Goal: Information Seeking & Learning: Learn about a topic

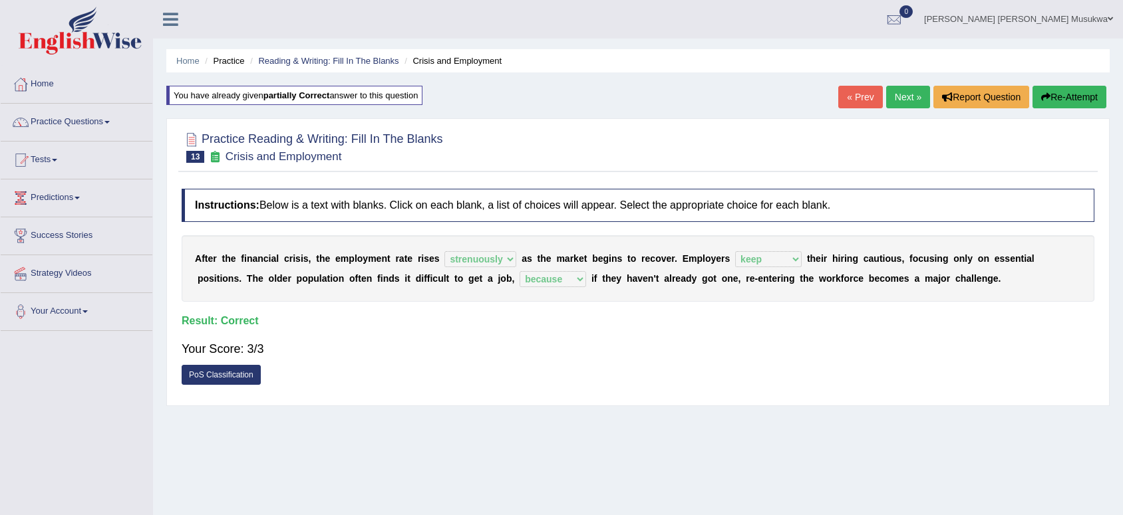
select select "strenuously"
select select "keep"
select select "because"
click at [905, 102] on link "Next »" at bounding box center [908, 97] width 44 height 23
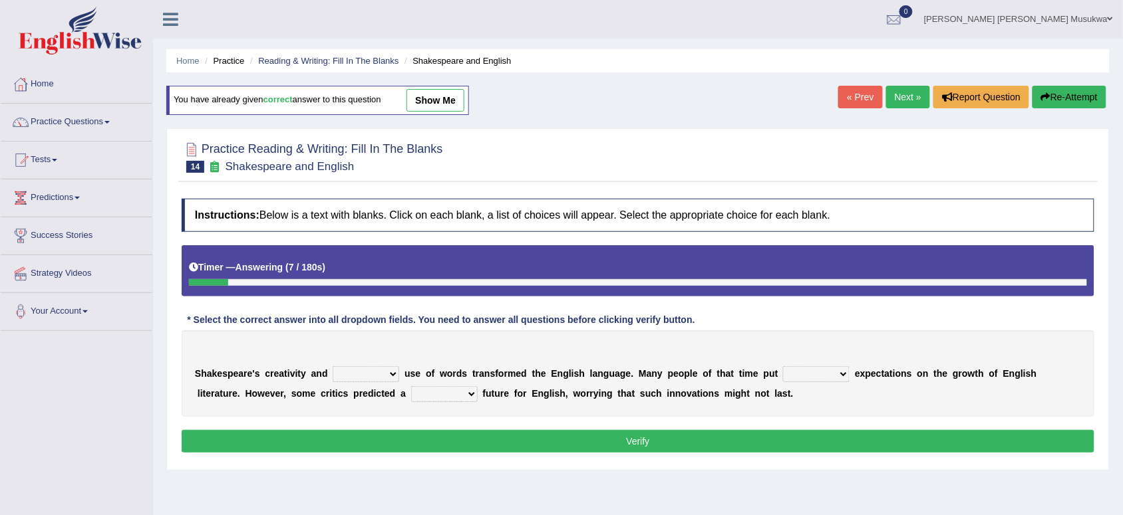
click at [390, 378] on select "idealized intensive fancied inventive" at bounding box center [366, 374] width 67 height 16
select select "intensive"
click at [333, 368] on select "idealized intensive fancied inventive" at bounding box center [366, 374] width 67 height 16
click at [823, 374] on select "wide much high more" at bounding box center [816, 374] width 67 height 16
select select "much"
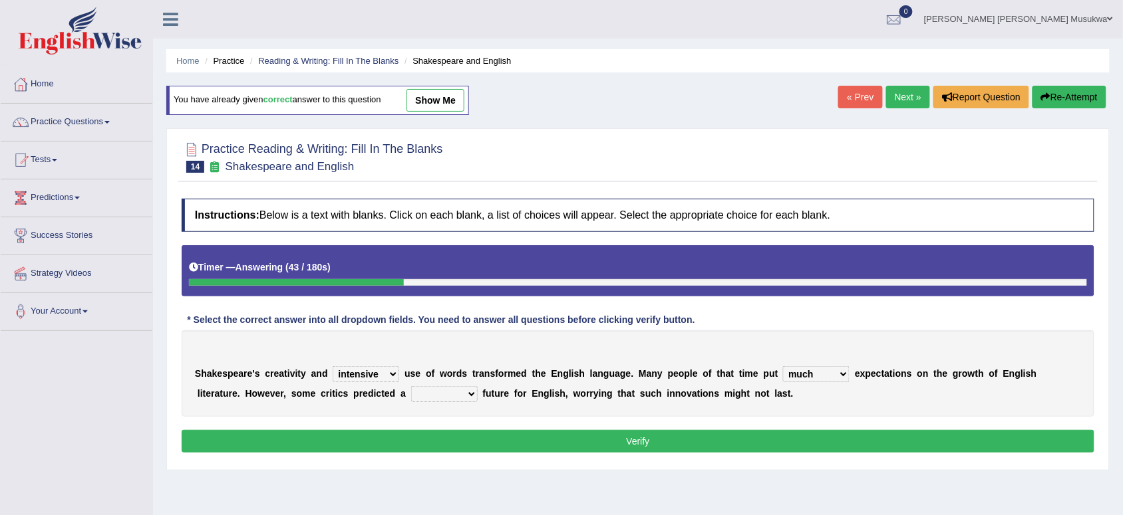
click at [783, 368] on select "wide much high more" at bounding box center [816, 374] width 67 height 16
click at [466, 394] on select "monetary promising irresistible daunting" at bounding box center [444, 394] width 67 height 16
select select "monetary"
click at [411, 388] on select "monetary promising irresistible daunting" at bounding box center [444, 394] width 67 height 16
click at [650, 440] on button "Verify" at bounding box center [638, 441] width 913 height 23
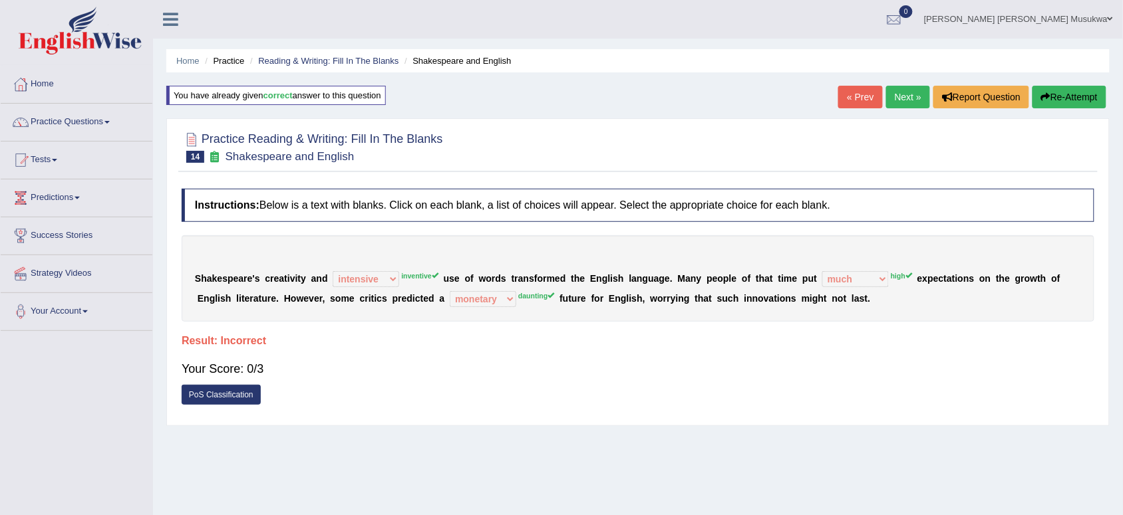
drag, startPoint x: 902, startPoint y: 144, endPoint x: 956, endPoint y: 140, distance: 54.6
click at [956, 140] on div at bounding box center [638, 146] width 913 height 41
click at [1101, 91] on button "Re-Attempt" at bounding box center [1069, 97] width 74 height 23
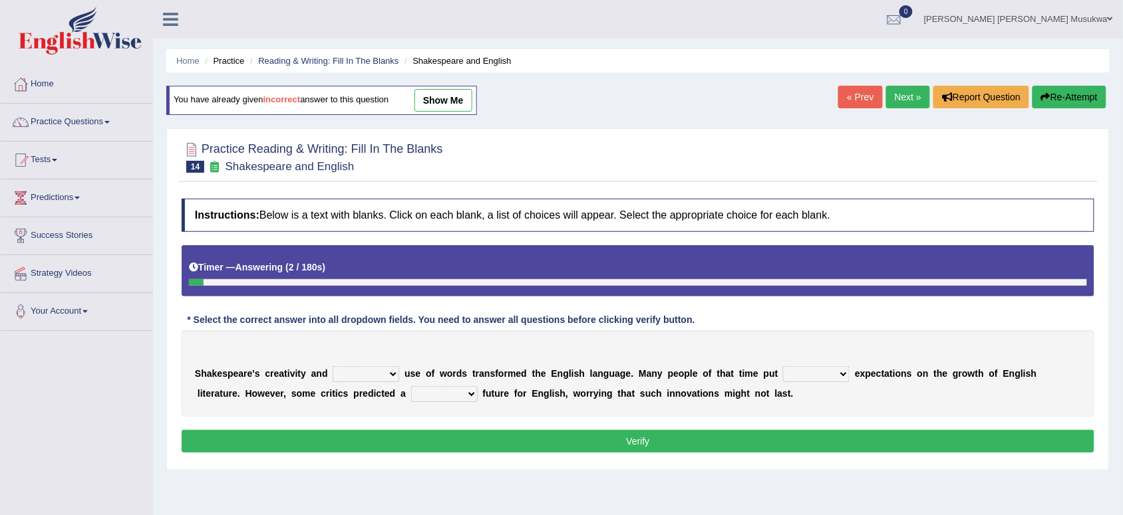
click at [398, 373] on select "idealized intensive fancied inventive" at bounding box center [366, 374] width 67 height 16
select select "intensive"
click at [333, 368] on select "idealized intensive fancied inventive" at bounding box center [366, 374] width 67 height 16
drag, startPoint x: 650, startPoint y: 372, endPoint x: 689, endPoint y: 386, distance: 40.8
click at [689, 386] on div "S h a k e s p e a r e ' s c r e a t i v i t y a n d idealized intensive fancied…" at bounding box center [638, 374] width 913 height 86
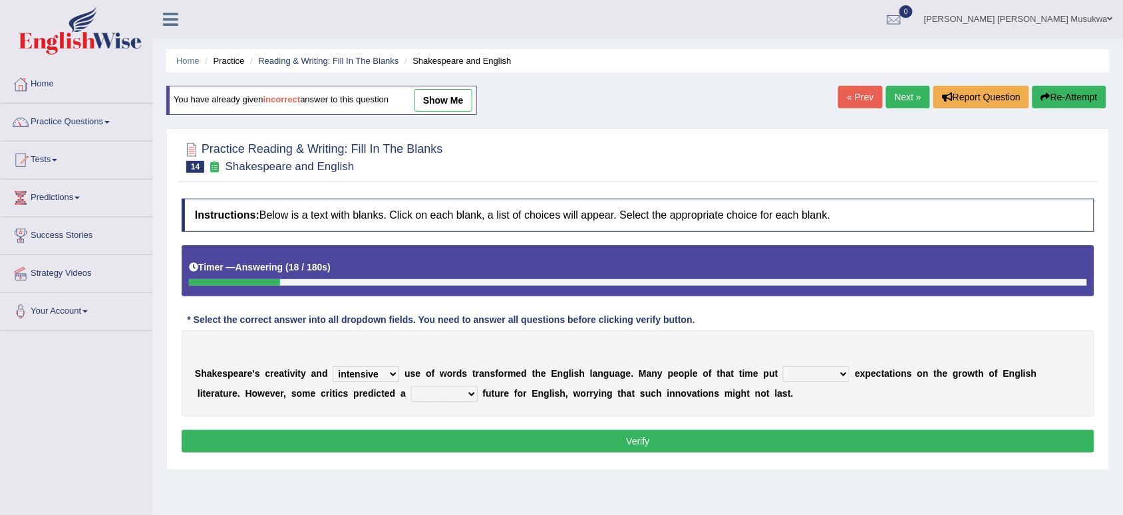
click at [842, 373] on select "wide much high more" at bounding box center [816, 374] width 67 height 16
select select "high"
click at [783, 368] on select "wide much high more" at bounding box center [816, 374] width 67 height 16
click at [473, 393] on select "monetary promising irresistible daunting" at bounding box center [444, 394] width 67 height 16
select select "daunting"
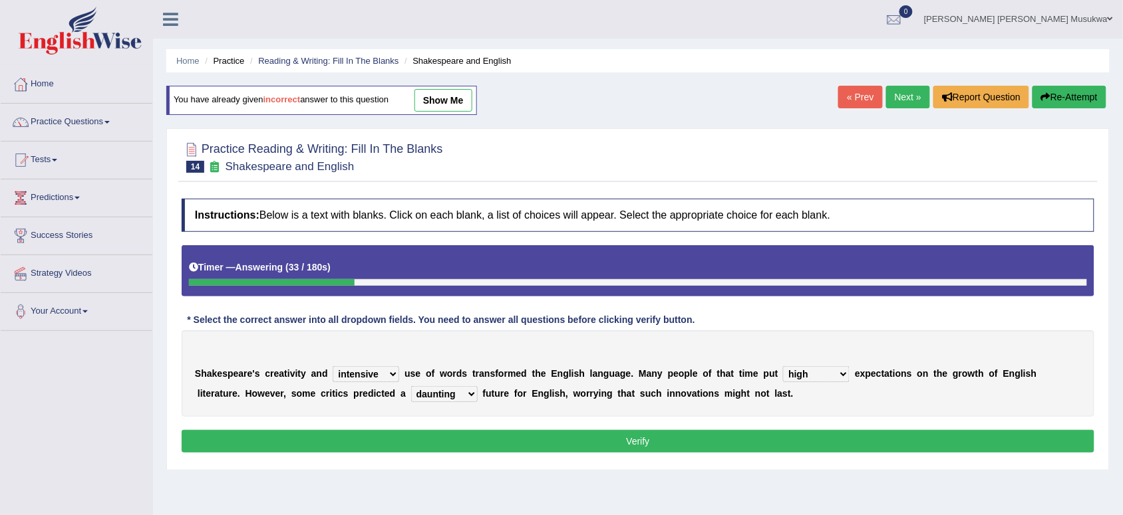
click at [411, 388] on select "monetary promising irresistible daunting" at bounding box center [444, 394] width 67 height 16
click at [639, 449] on button "Verify" at bounding box center [638, 441] width 913 height 23
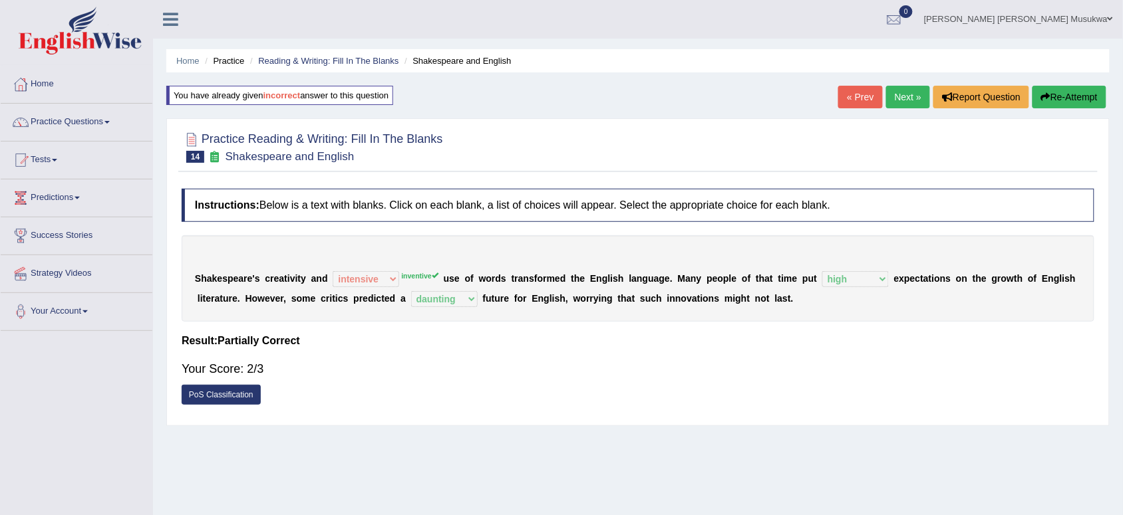
click at [1077, 88] on button "Re-Attempt" at bounding box center [1069, 97] width 74 height 23
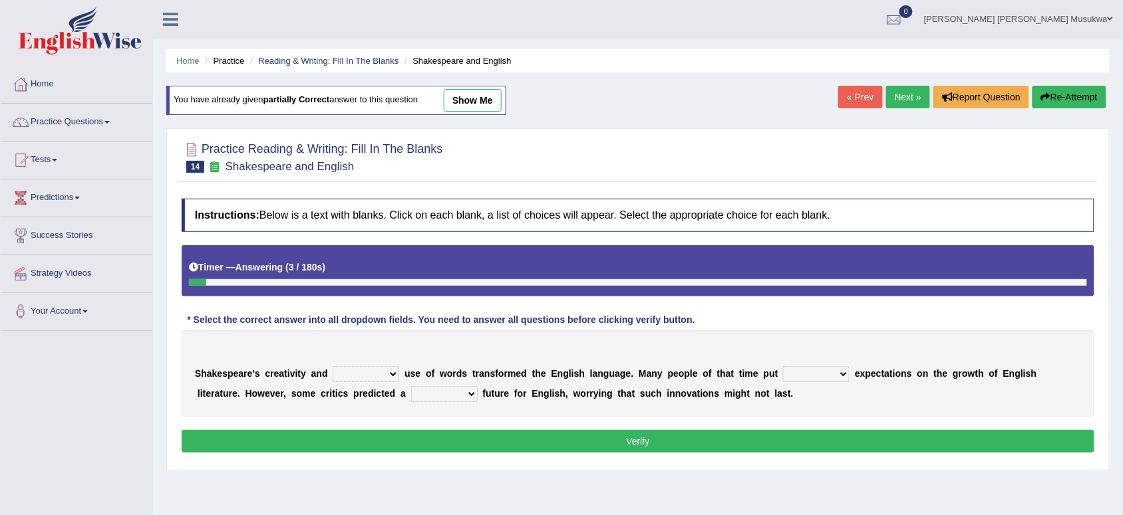
click at [391, 376] on select "idealized intensive fancied inventive" at bounding box center [366, 374] width 67 height 16
select select "inventive"
click at [333, 368] on select "idealized intensive fancied inventive" at bounding box center [366, 374] width 67 height 16
click at [839, 376] on select "wide much high more" at bounding box center [816, 374] width 67 height 16
select select "high"
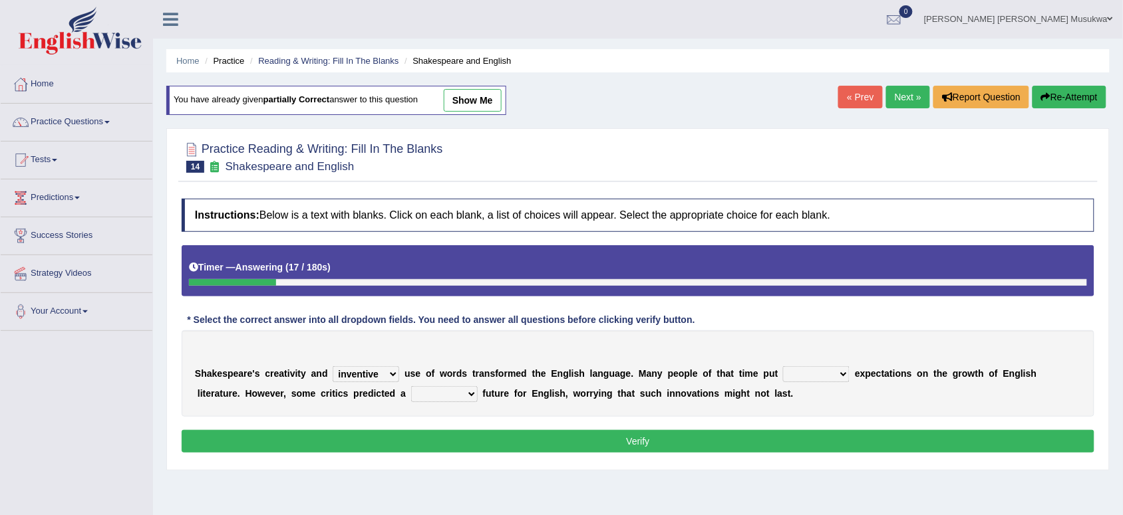
click at [783, 368] on select "wide much high more" at bounding box center [816, 374] width 67 height 16
click at [464, 389] on select "monetary promising irresistible daunting" at bounding box center [444, 394] width 67 height 16
select select "daunting"
click at [411, 388] on select "monetary promising irresistible daunting" at bounding box center [444, 394] width 67 height 16
click at [650, 440] on button "Verify" at bounding box center [638, 441] width 913 height 23
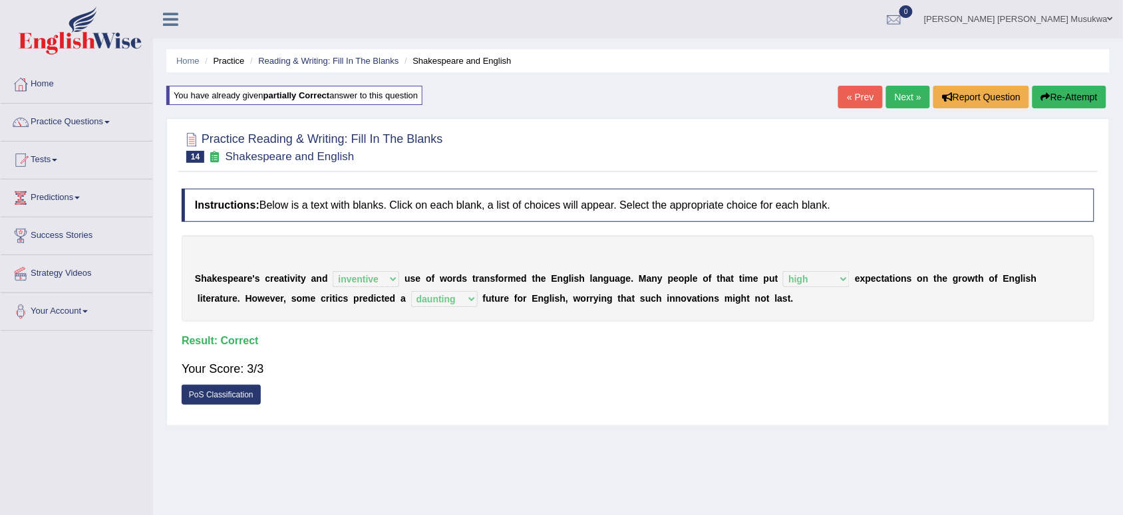
click at [901, 94] on link "Next »" at bounding box center [908, 97] width 44 height 23
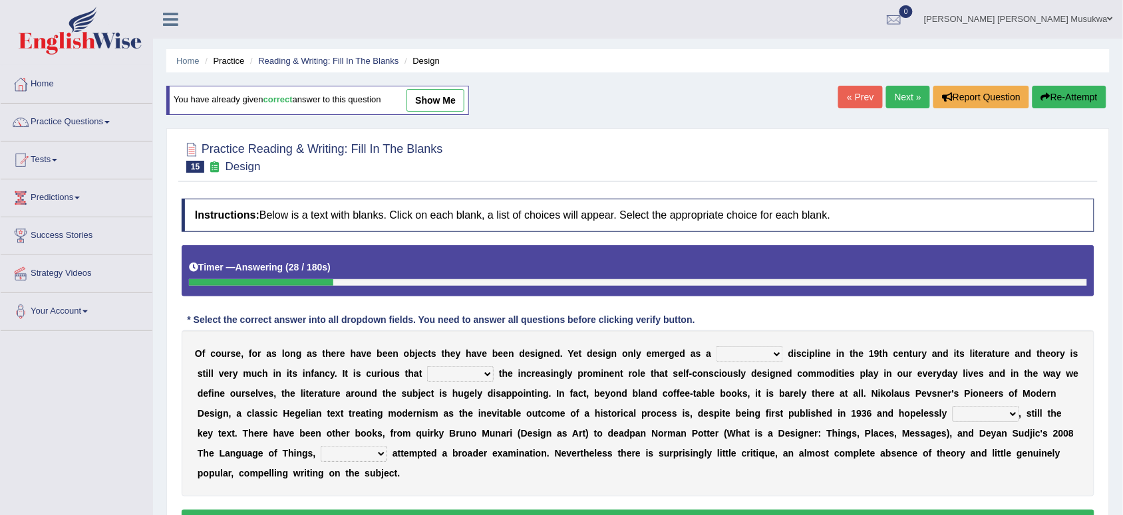
click at [776, 355] on select "bilateral ubiquitous foremost dedicated" at bounding box center [749, 355] width 67 height 16
select select "ubiquitous"
click at [716, 348] on select "bilateral ubiquitous foremost dedicated" at bounding box center [749, 355] width 67 height 16
click at [484, 379] on select "since despite within through" at bounding box center [460, 374] width 67 height 16
select select "within"
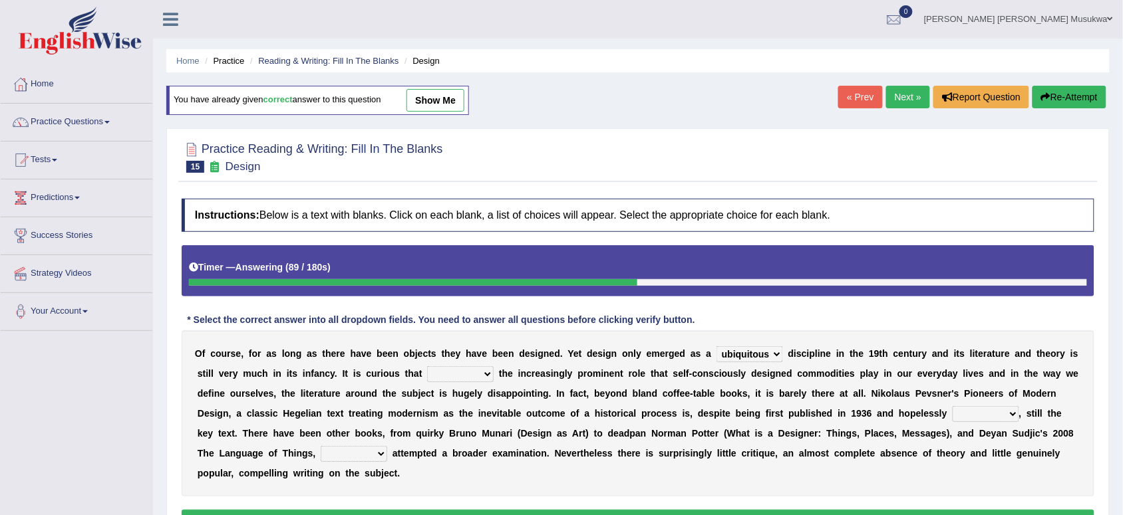
click at [428, 368] on select "since despite within through" at bounding box center [460, 374] width 67 height 16
click at [1014, 408] on select "dates dating date dated" at bounding box center [985, 414] width 67 height 16
select select "dated"
click at [952, 408] on select "dates dating date dated" at bounding box center [985, 414] width 67 height 16
click at [384, 448] on select "which then however as" at bounding box center [354, 454] width 67 height 16
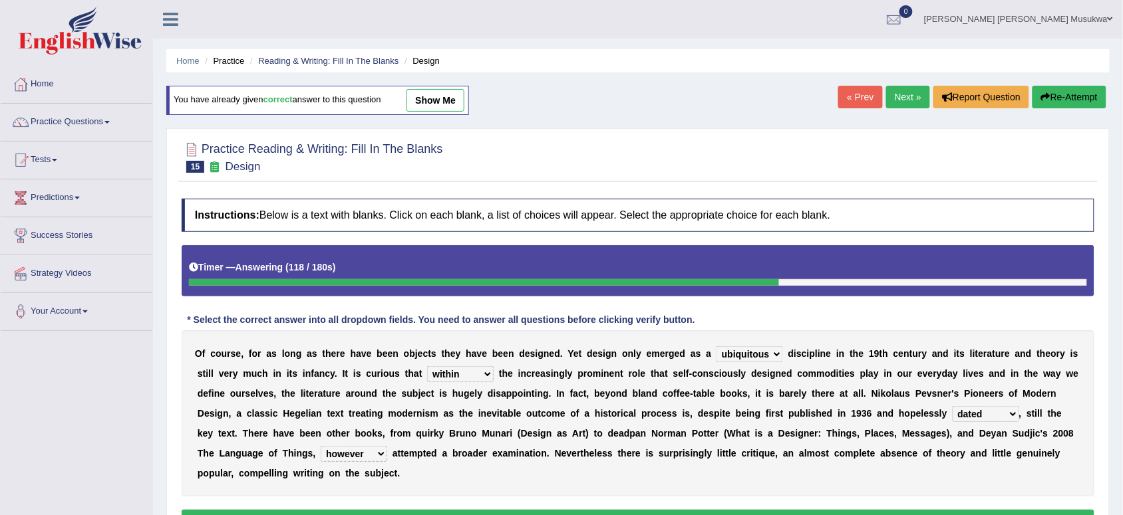
click at [321, 448] on select "which then however as" at bounding box center [354, 454] width 67 height 16
click at [377, 460] on select "which then however as" at bounding box center [354, 454] width 67 height 16
select select "which"
click at [321, 448] on select "which then however as" at bounding box center [354, 454] width 67 height 16
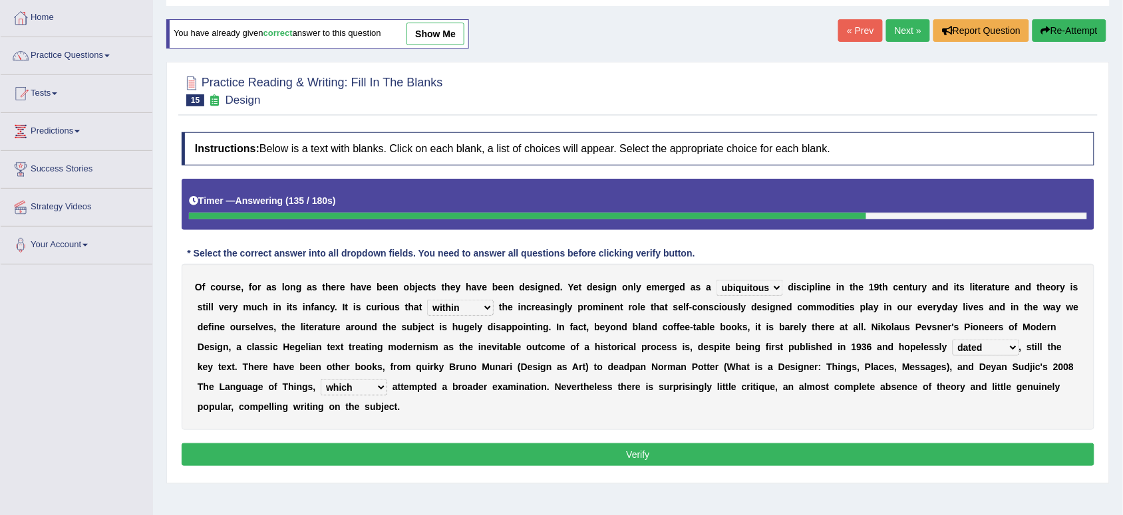
scroll to position [100, 0]
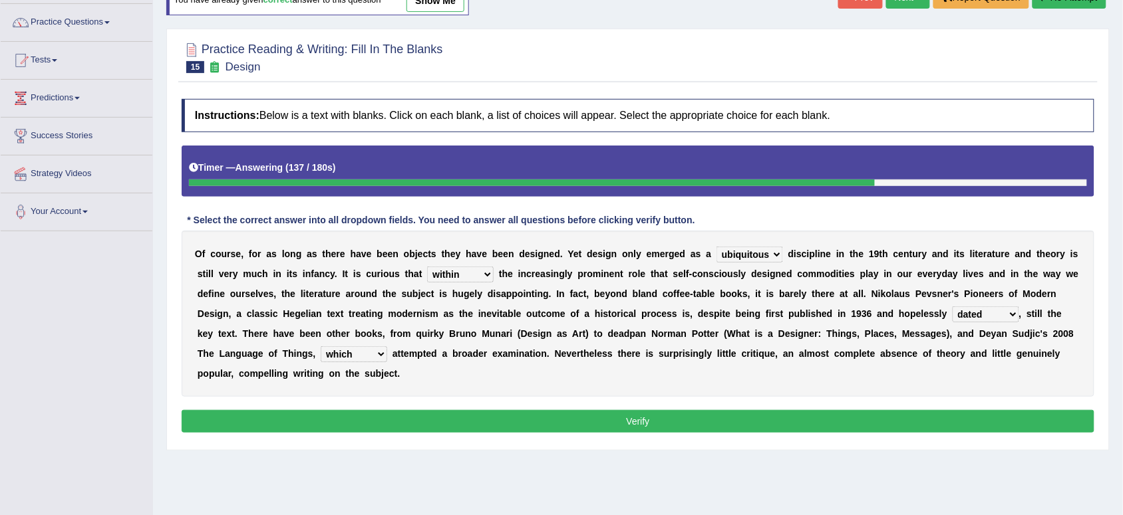
click at [637, 421] on button "Verify" at bounding box center [638, 421] width 913 height 23
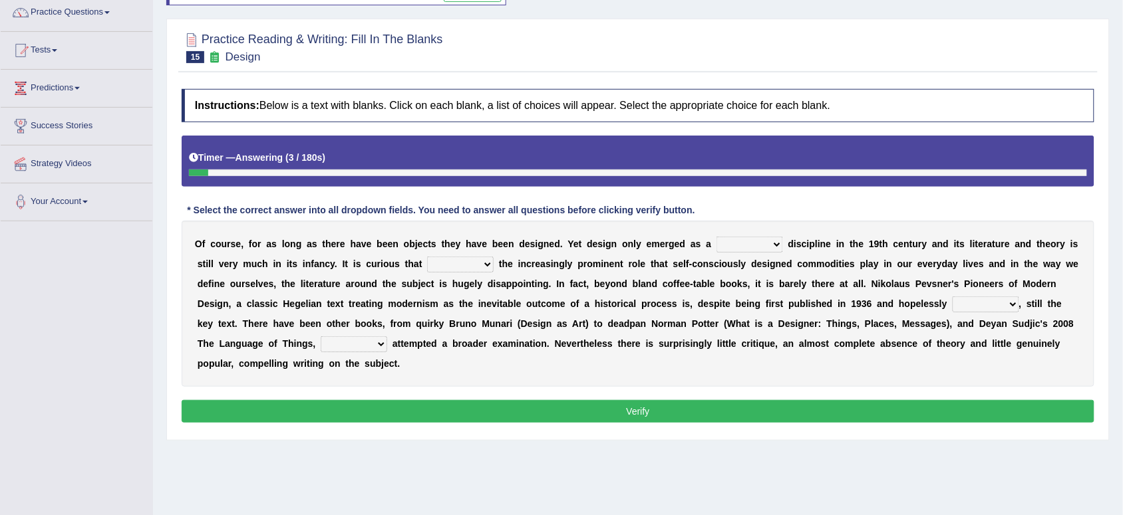
click at [780, 237] on select "bilateral ubiquitous foremost dedicated" at bounding box center [749, 245] width 67 height 16
select select "dedicated"
click at [716, 238] on select "bilateral ubiquitous foremost dedicated" at bounding box center [749, 245] width 67 height 16
click at [480, 260] on select "since despite within through" at bounding box center [460, 265] width 67 height 16
select select "despite"
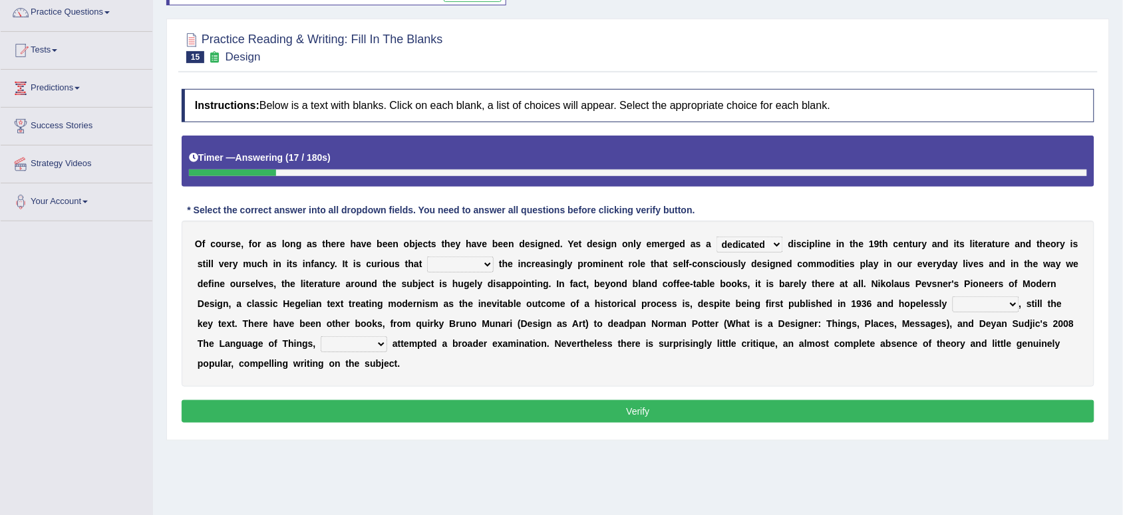
click at [428, 258] on select "since despite within through" at bounding box center [460, 265] width 67 height 16
click at [1014, 307] on select "dates dating date dated" at bounding box center [985, 305] width 67 height 16
select select "dated"
click at [952, 298] on select "dates dating date dated" at bounding box center [985, 305] width 67 height 16
click at [380, 345] on select "which then however as" at bounding box center [354, 345] width 67 height 16
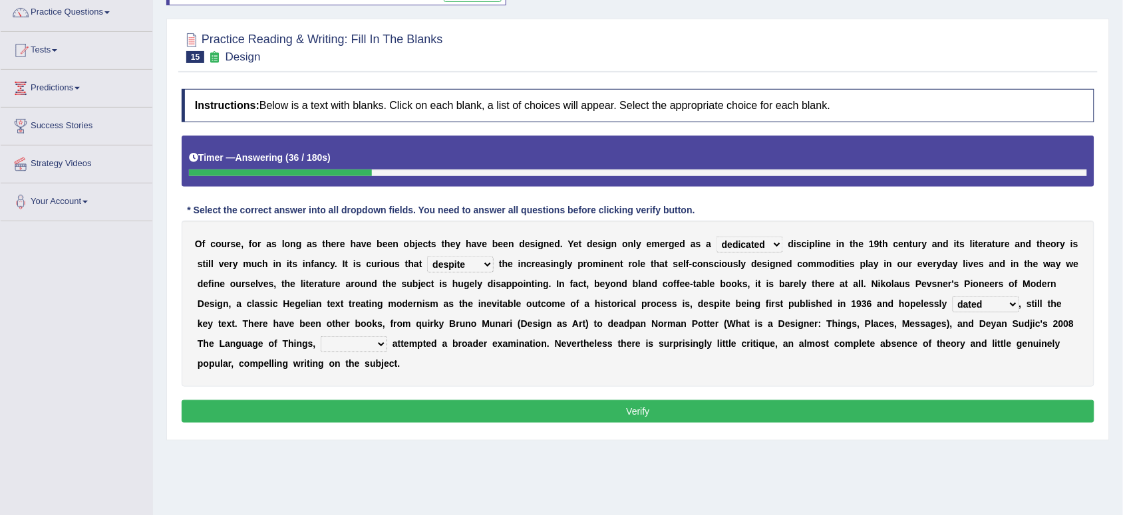
select select "which"
click at [321, 338] on select "which then however as" at bounding box center [354, 345] width 67 height 16
click at [642, 420] on button "Verify" at bounding box center [638, 411] width 913 height 23
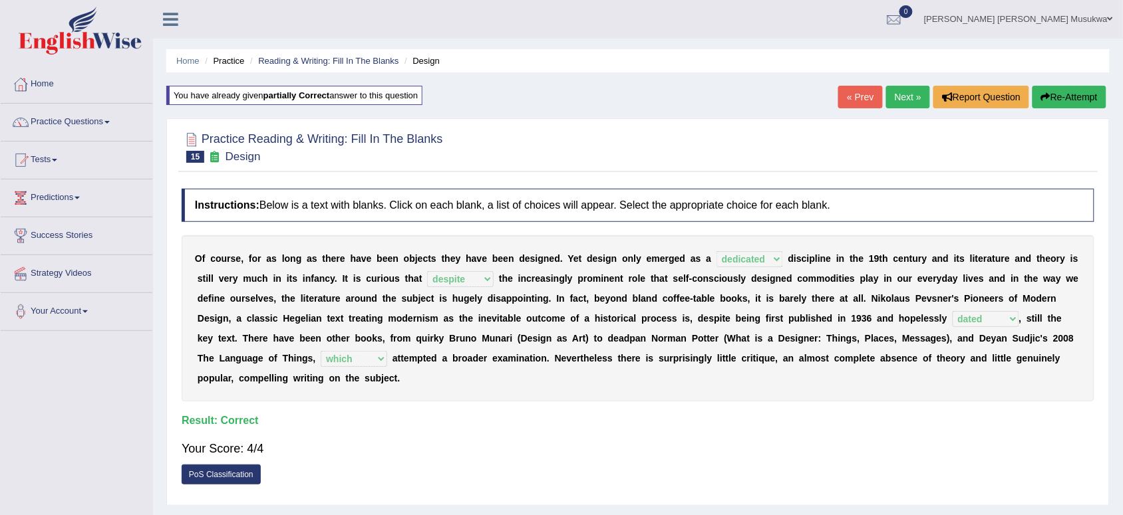
click at [901, 90] on link "Next »" at bounding box center [908, 97] width 44 height 23
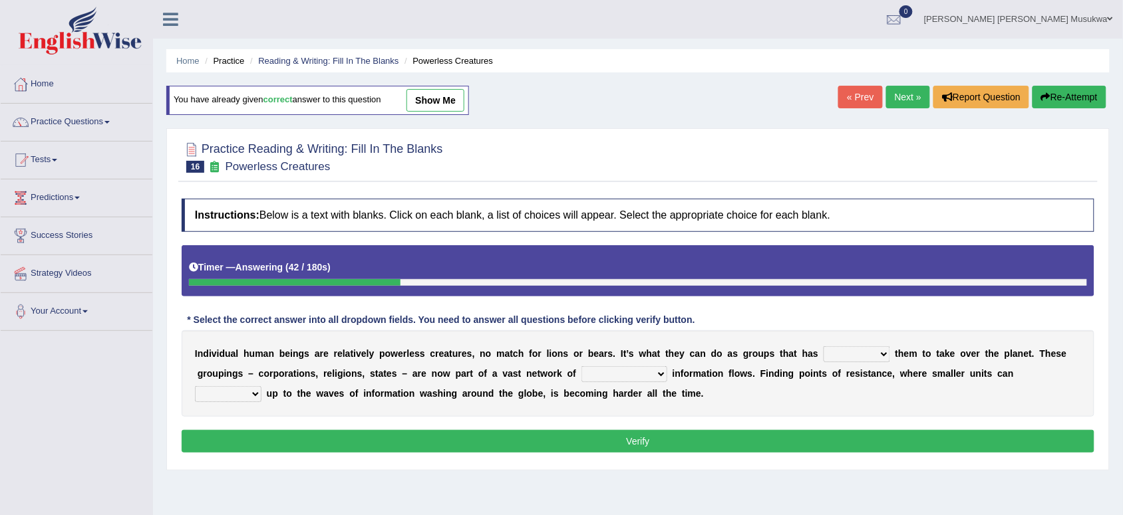
click at [882, 351] on select "enabled contended embodied conjured" at bounding box center [856, 355] width 67 height 16
select select "contended"
click at [823, 348] on select "enabled contended embodied conjured" at bounding box center [856, 355] width 67 height 16
click at [662, 371] on select "interconnected overlapping fastened exploited" at bounding box center [624, 374] width 86 height 16
select select "fastened"
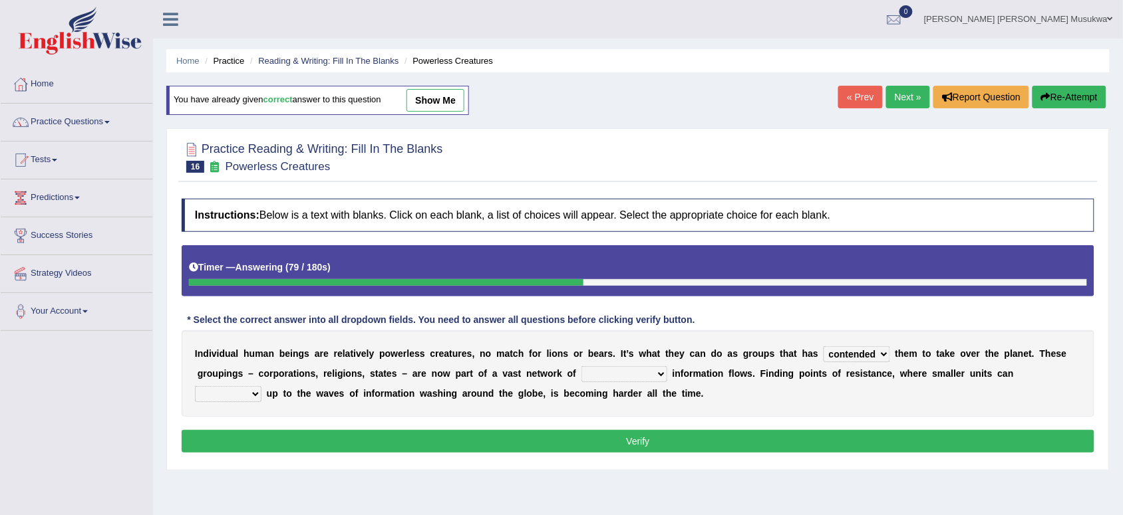
click at [581, 368] on select "interconnected overlapping fastened exploited" at bounding box center [624, 374] width 86 height 16
click at [253, 393] on select "stand raise hail pump" at bounding box center [228, 394] width 67 height 16
select select "stand"
click at [195, 388] on select "stand raise hail pump" at bounding box center [228, 394] width 67 height 16
click at [656, 446] on button "Verify" at bounding box center [638, 441] width 913 height 23
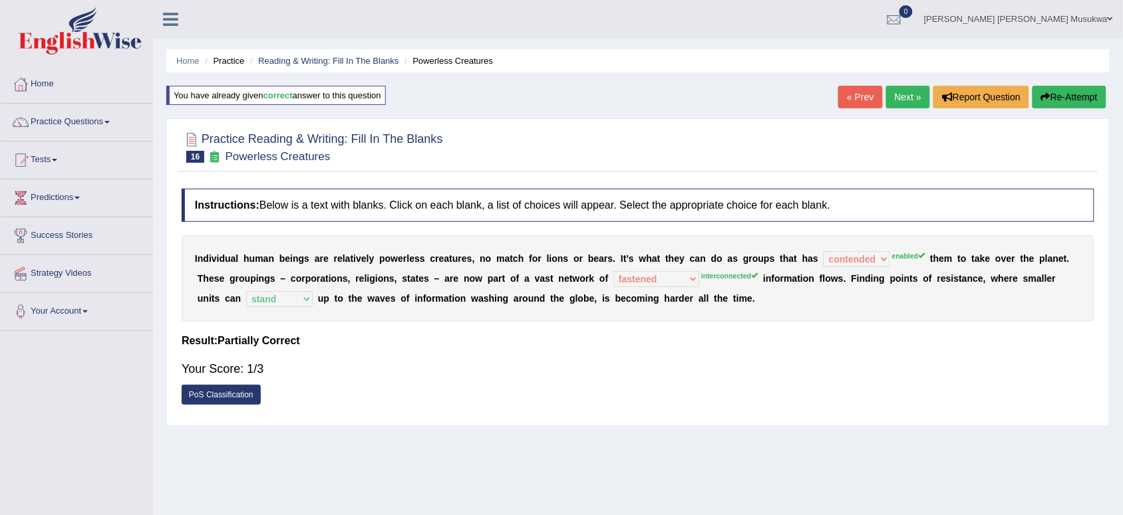
click at [1081, 95] on button "Re-Attempt" at bounding box center [1069, 97] width 74 height 23
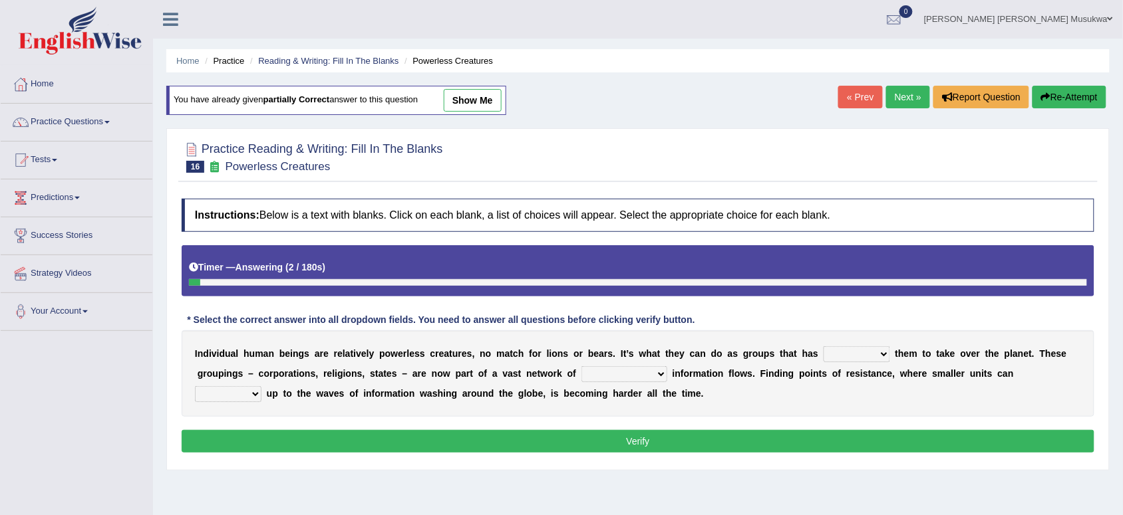
click at [879, 349] on select "enabled contended embodied conjured" at bounding box center [856, 355] width 67 height 16
select select "enabled"
click at [823, 348] on select "enabled contended embodied conjured" at bounding box center [856, 355] width 67 height 16
click at [667, 374] on select "interconnected overlapping fastened exploited" at bounding box center [624, 374] width 86 height 16
select select "interconnected"
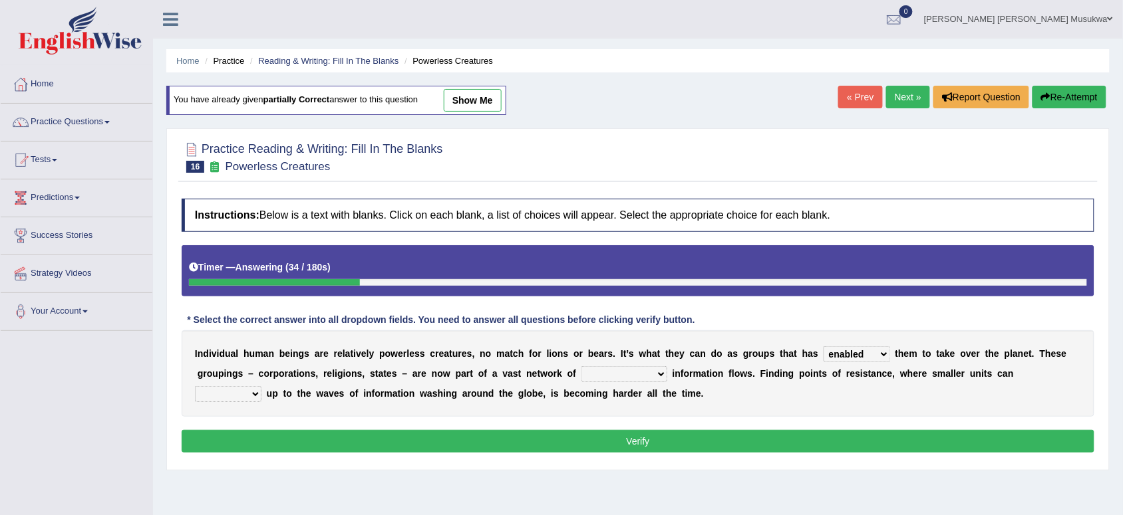
click at [581, 368] on select "interconnected overlapping fastened exploited" at bounding box center [624, 374] width 86 height 16
click at [248, 400] on select "stand raise hail pump" at bounding box center [228, 394] width 67 height 16
select select "stand"
click at [195, 388] on select "stand raise hail pump" at bounding box center [228, 394] width 67 height 16
click at [652, 438] on button "Verify" at bounding box center [638, 441] width 913 height 23
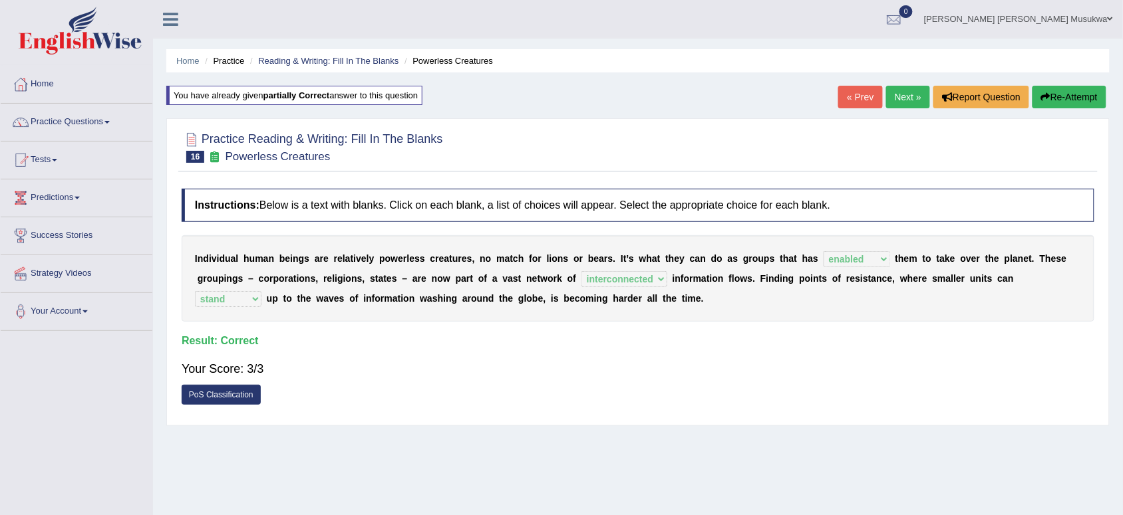
click at [909, 94] on link "Next »" at bounding box center [908, 97] width 44 height 23
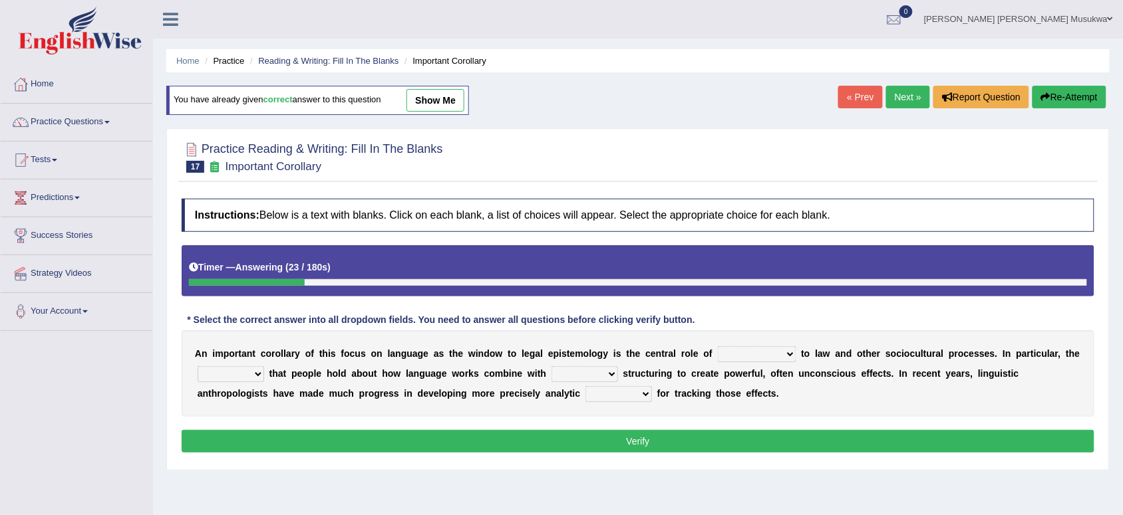
click at [793, 358] on select "discourse epoch dialect acquaintance" at bounding box center [757, 355] width 78 height 16
select select "acquaintance"
click at [718, 348] on select "discourse epoch dialect acquaintance" at bounding box center [757, 355] width 78 height 16
click at [264, 368] on select "deviation besmirch consent ideas" at bounding box center [231, 374] width 67 height 16
select select "consent"
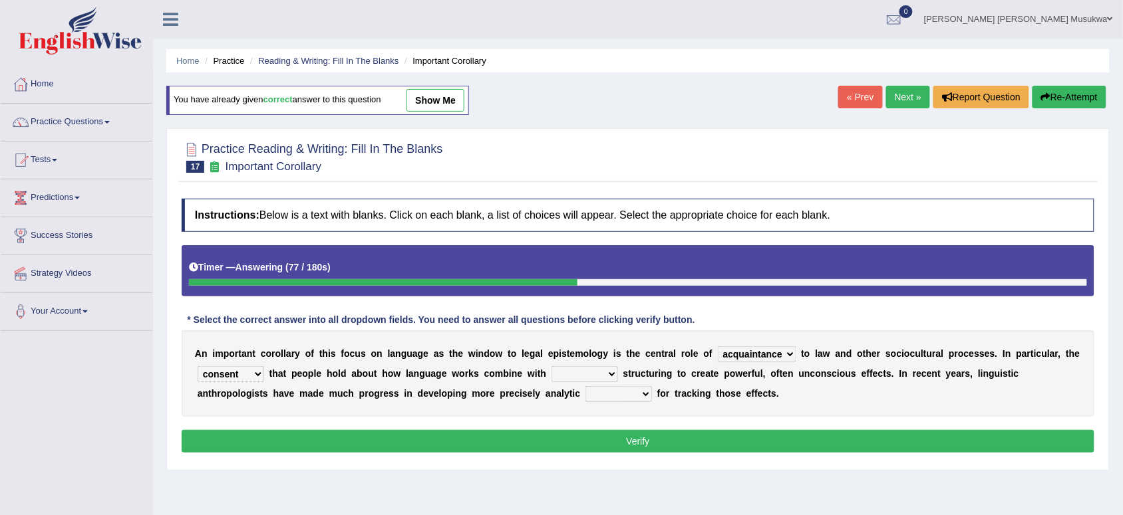
click at [217, 368] on select "deviation besmirch consent ideas" at bounding box center [231, 374] width 67 height 16
click at [281, 452] on button "Verify" at bounding box center [638, 441] width 913 height 23
click at [281, 452] on div "Instructions: Below is a text with blanks. Click on each blank, a list of choic…" at bounding box center [637, 327] width 919 height 271
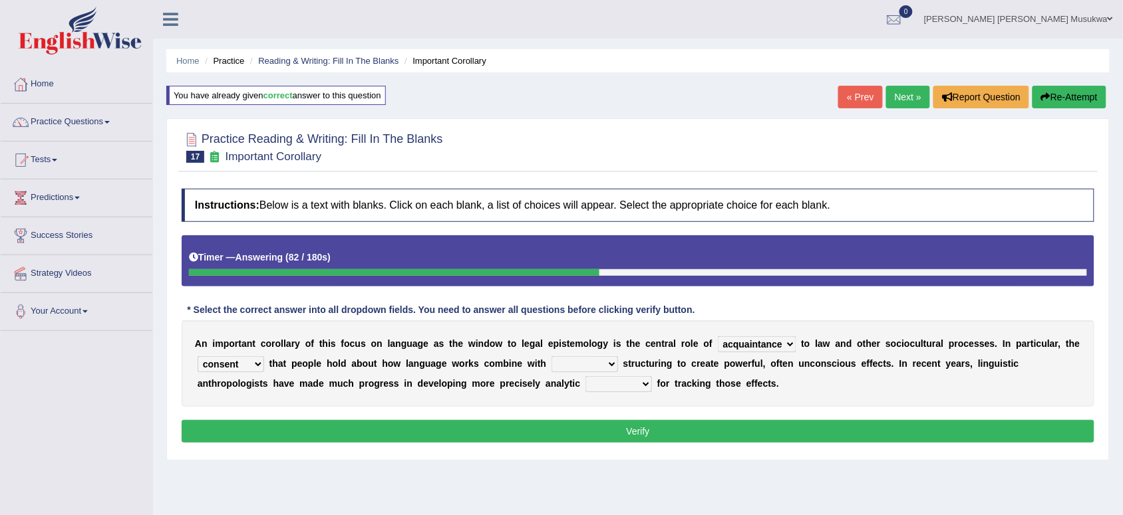
click at [618, 366] on select "mandatory linguistic legitimate customary" at bounding box center [584, 365] width 67 height 16
select select "legitimate"
click at [571, 357] on select "mandatory linguistic legitimate customary" at bounding box center [584, 365] width 67 height 16
click at [640, 383] on select "tools appetite albums stroke" at bounding box center [618, 384] width 67 height 16
select select "tools"
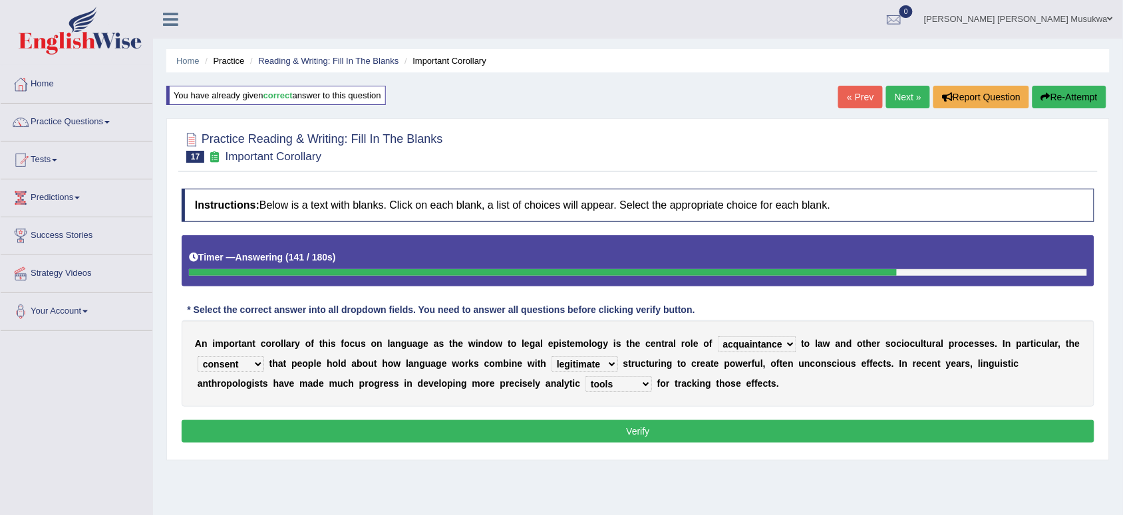
click at [585, 377] on select "tools appetite albums stroke" at bounding box center [618, 384] width 67 height 16
click at [656, 430] on button "Verify" at bounding box center [638, 431] width 913 height 23
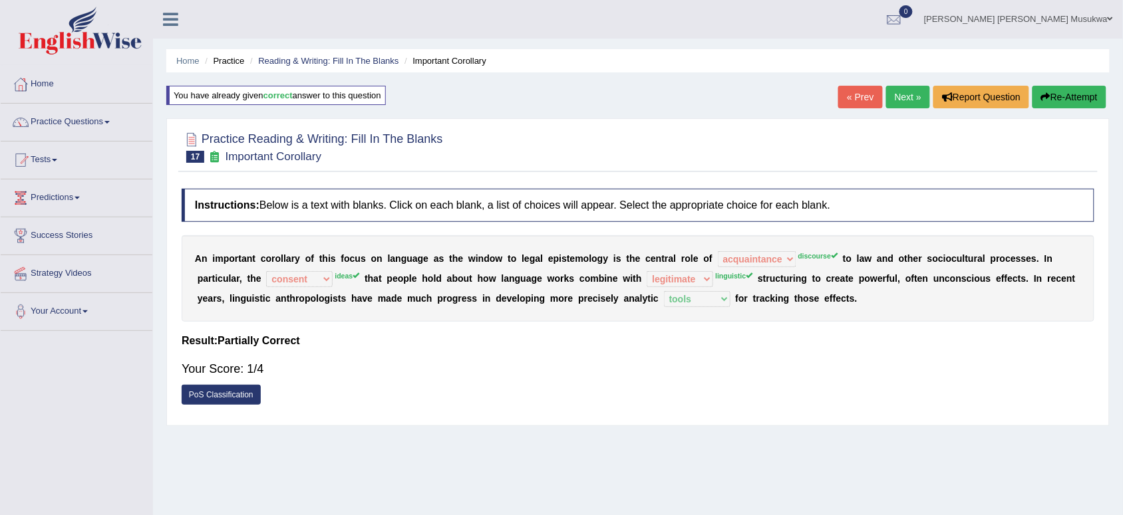
click at [1077, 88] on button "Re-Attempt" at bounding box center [1069, 97] width 74 height 23
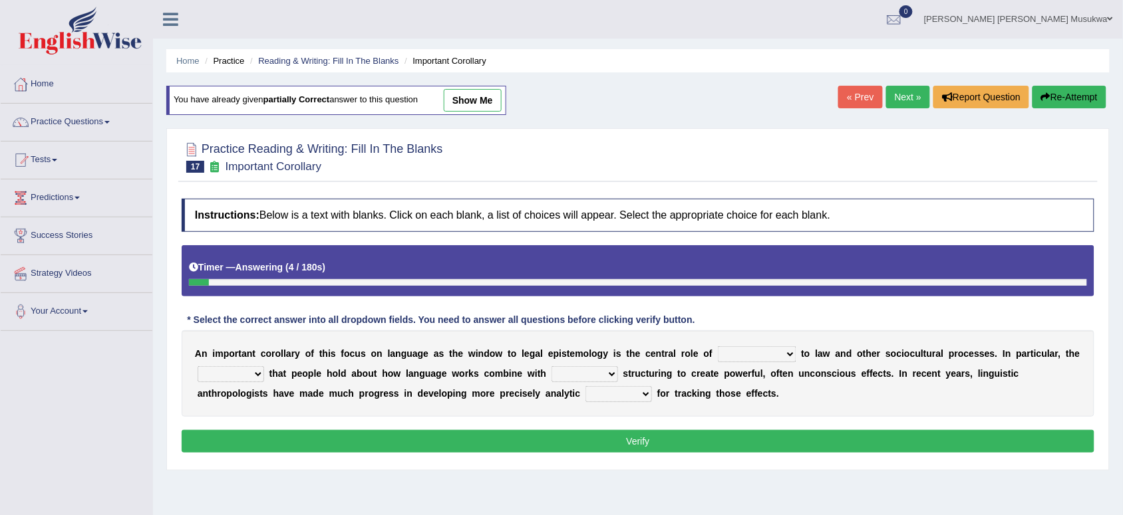
click at [792, 351] on select "discourse epoch dialect acquaintance" at bounding box center [757, 355] width 78 height 16
select select "discourse"
click at [718, 348] on select "discourse epoch dialect acquaintance" at bounding box center [757, 355] width 78 height 16
click at [264, 369] on select "deviation besmirch consent ideas" at bounding box center [231, 374] width 67 height 16
select select "deviation"
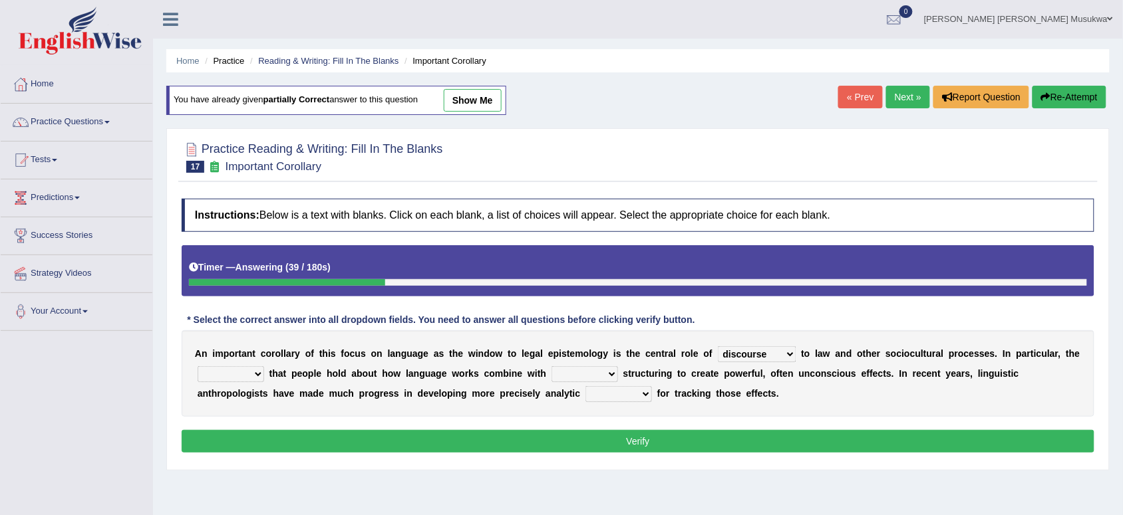
click at [217, 368] on select "deviation besmirch consent ideas" at bounding box center [231, 374] width 67 height 16
click at [631, 366] on div "A n i m p o r t a n t c o r o l l a r y o f t h i s f o c u s o n l a n g u a g…" at bounding box center [638, 374] width 913 height 86
click at [618, 378] on select "mandatory linguistic legitimate customary" at bounding box center [584, 374] width 67 height 16
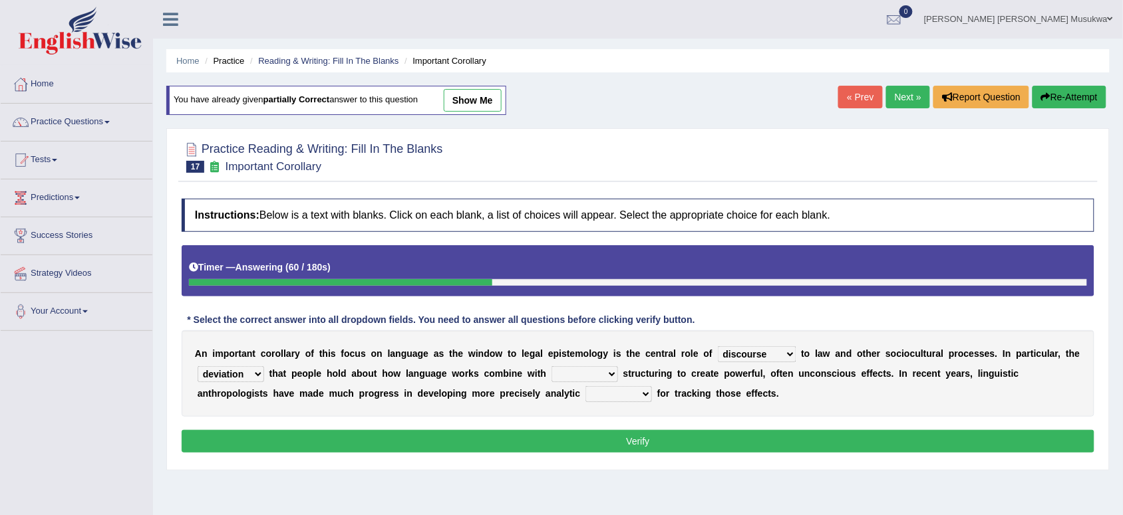
select select "linguistic"
click at [571, 368] on select "mandatory linguistic legitimate customary" at bounding box center [584, 374] width 67 height 16
click at [639, 394] on select "tools appetite albums stroke" at bounding box center [618, 394] width 67 height 16
select select "tools"
click at [585, 388] on select "tools appetite albums stroke" at bounding box center [618, 394] width 67 height 16
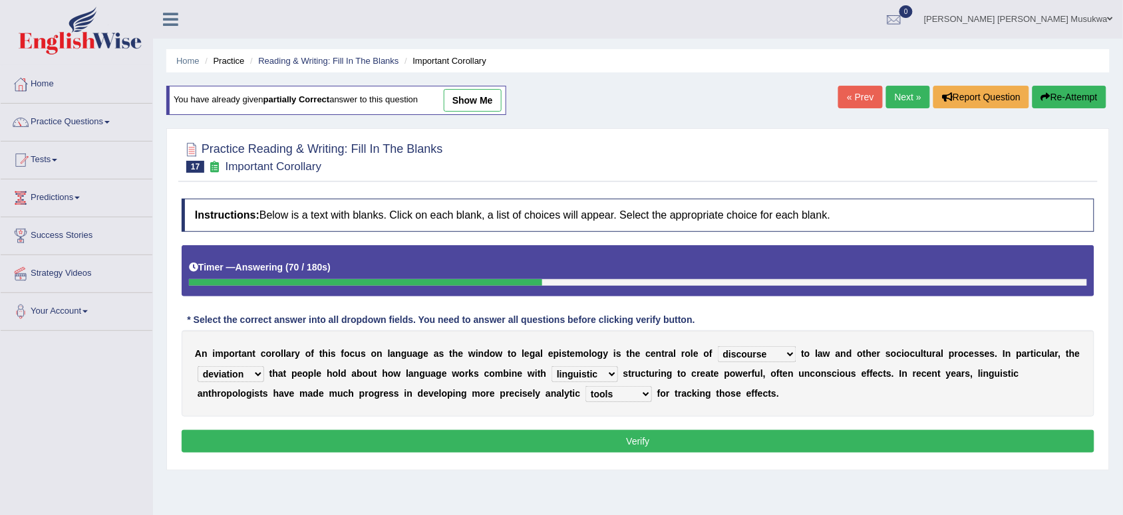
click at [633, 440] on button "Verify" at bounding box center [638, 441] width 913 height 23
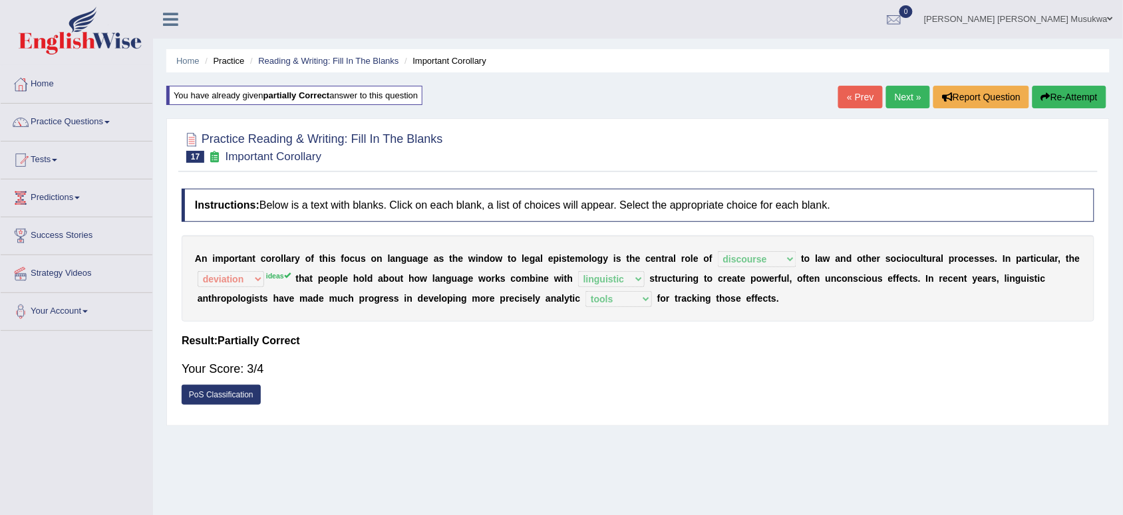
click at [1068, 91] on button "Re-Attempt" at bounding box center [1069, 97] width 74 height 23
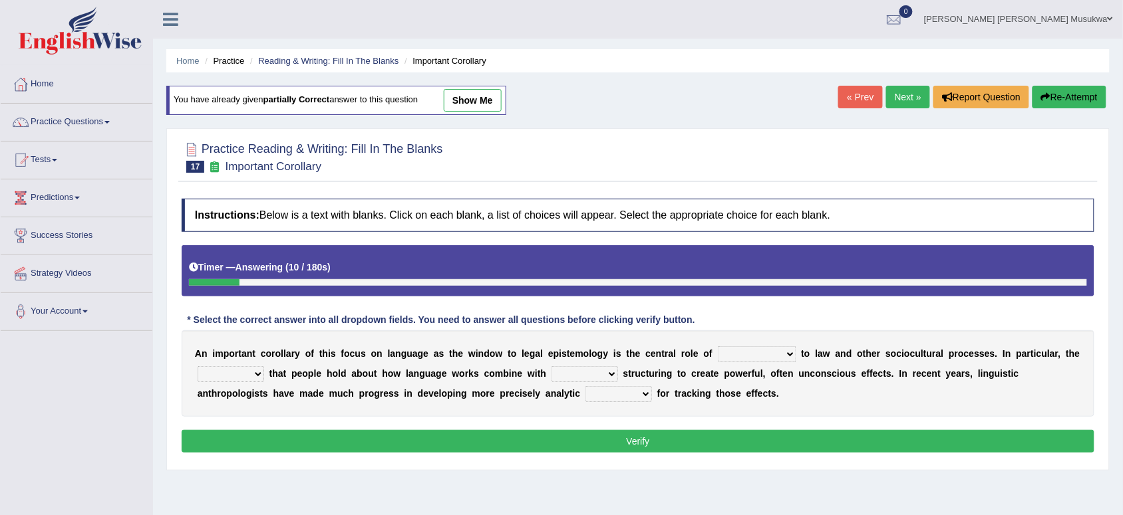
click at [803, 357] on b "t" at bounding box center [802, 354] width 3 height 11
drag, startPoint x: 803, startPoint y: 357, endPoint x: 785, endPoint y: 357, distance: 18.6
click at [785, 357] on div "A n i m p o r t a n t c o r o l l a r y o f t h i s f o c u s o n l a n g u a g…" at bounding box center [638, 374] width 913 height 86
click at [785, 357] on select "discourse epoch dialect acquaintance" at bounding box center [757, 355] width 78 height 16
select select "discourse"
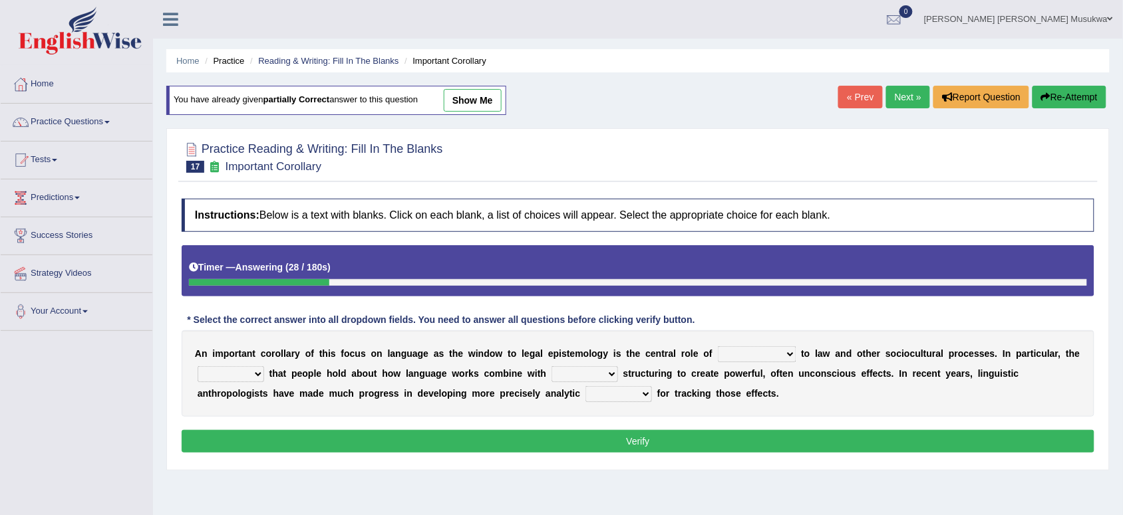
click at [718, 348] on select "discourse epoch dialect acquaintance" at bounding box center [757, 355] width 78 height 16
click at [264, 370] on select "deviation besmirch consent ideas" at bounding box center [231, 374] width 67 height 16
select select "ideas"
click at [217, 368] on select "deviation besmirch consent ideas" at bounding box center [231, 374] width 67 height 16
click at [618, 374] on select "mandatory linguistic legitimate customary" at bounding box center [584, 374] width 67 height 16
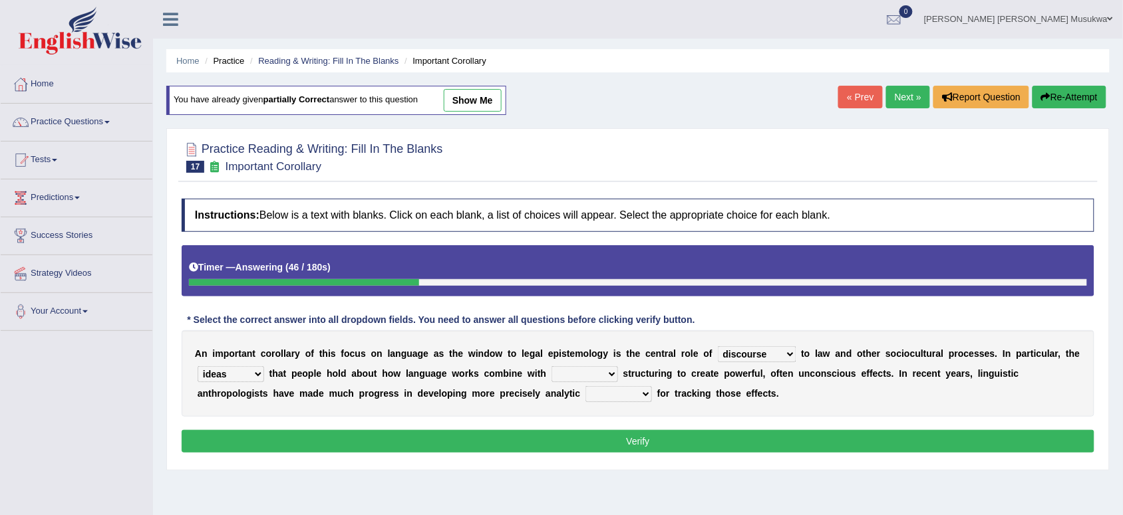
click at [571, 368] on select "mandatory linguistic legitimate customary" at bounding box center [584, 374] width 67 height 16
click at [618, 373] on select "mandatory linguistic legitimate customary" at bounding box center [584, 374] width 67 height 16
select select "linguistic"
click at [571, 368] on select "mandatory linguistic legitimate customary" at bounding box center [584, 374] width 67 height 16
drag, startPoint x: 658, startPoint y: 372, endPoint x: 646, endPoint y: 394, distance: 24.8
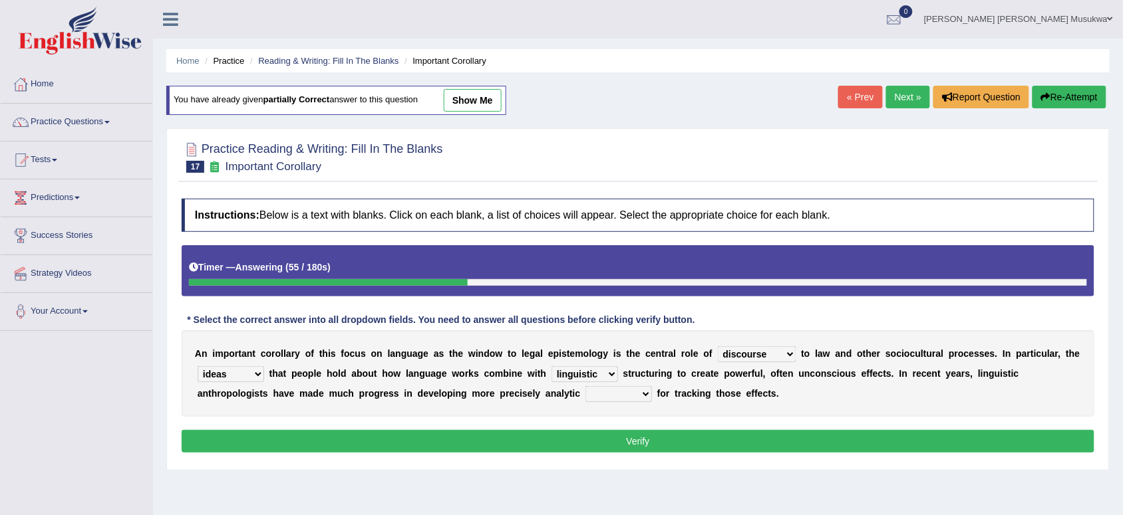
click at [646, 394] on div "A n i m p o r t a n t c o r o l l a r y o f t h i s f o c u s o n l a n g u a g…" at bounding box center [638, 374] width 913 height 86
click at [646, 394] on select "tools appetite albums stroke" at bounding box center [618, 394] width 67 height 16
select select "tools"
click at [585, 388] on select "tools appetite albums stroke" at bounding box center [618, 394] width 67 height 16
click at [635, 436] on button "Verify" at bounding box center [638, 441] width 913 height 23
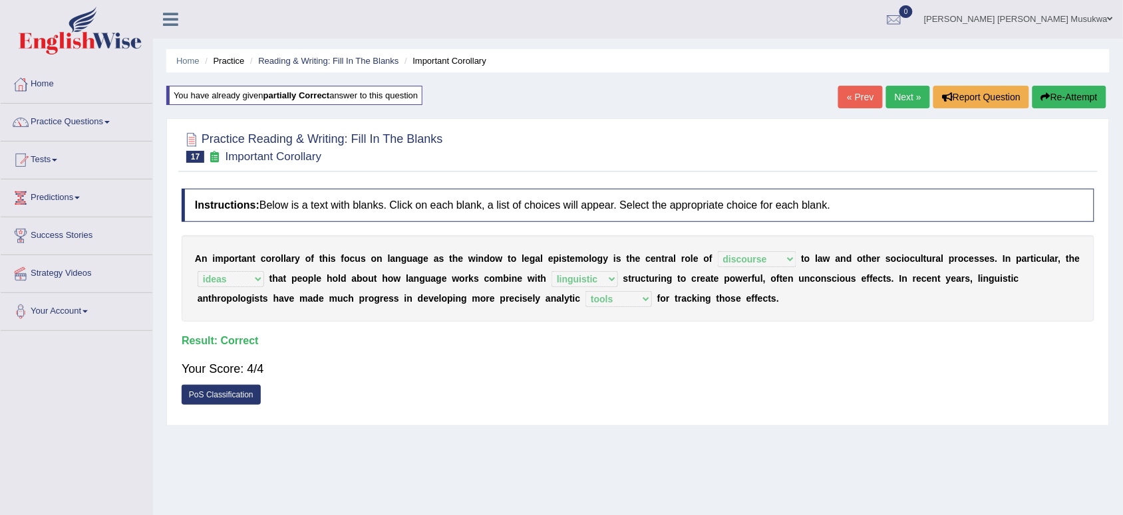
click at [970, 134] on div at bounding box center [638, 146] width 913 height 41
click at [889, 98] on link "Next »" at bounding box center [908, 97] width 44 height 23
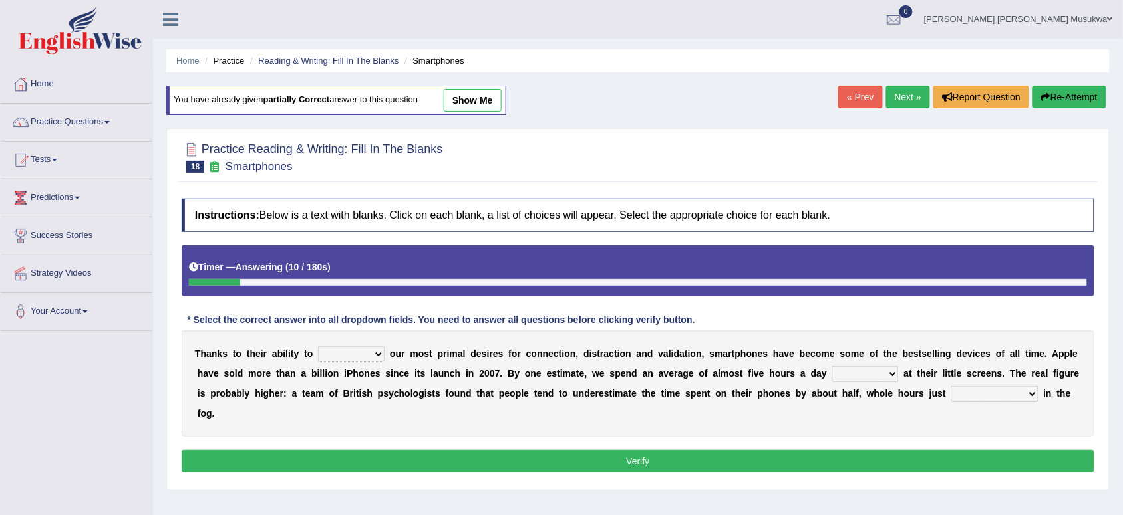
click at [379, 356] on select "hijack describe sharpen conserve" at bounding box center [351, 355] width 67 height 16
select select "hijack"
click at [318, 348] on select "hijack describe sharpen conserve" at bounding box center [351, 355] width 67 height 16
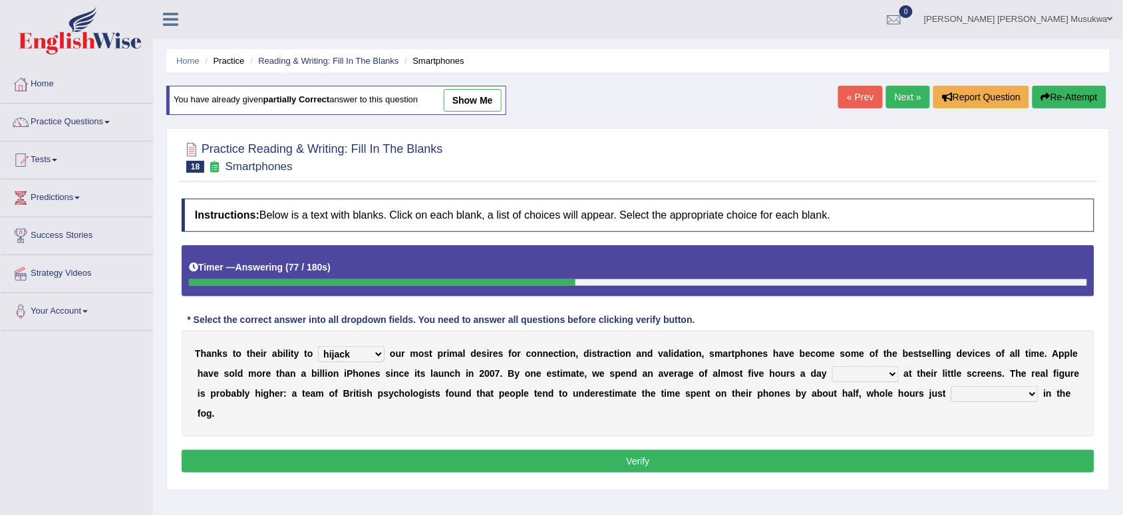
click at [889, 374] on select "watching waggling snoring staring" at bounding box center [865, 374] width 67 height 16
select select "watching"
click at [832, 368] on select "watching waggling snoring staring" at bounding box center [865, 374] width 67 height 16
click at [1032, 396] on select "has evaporated evaporating evaporate evaporates" at bounding box center [994, 394] width 87 height 16
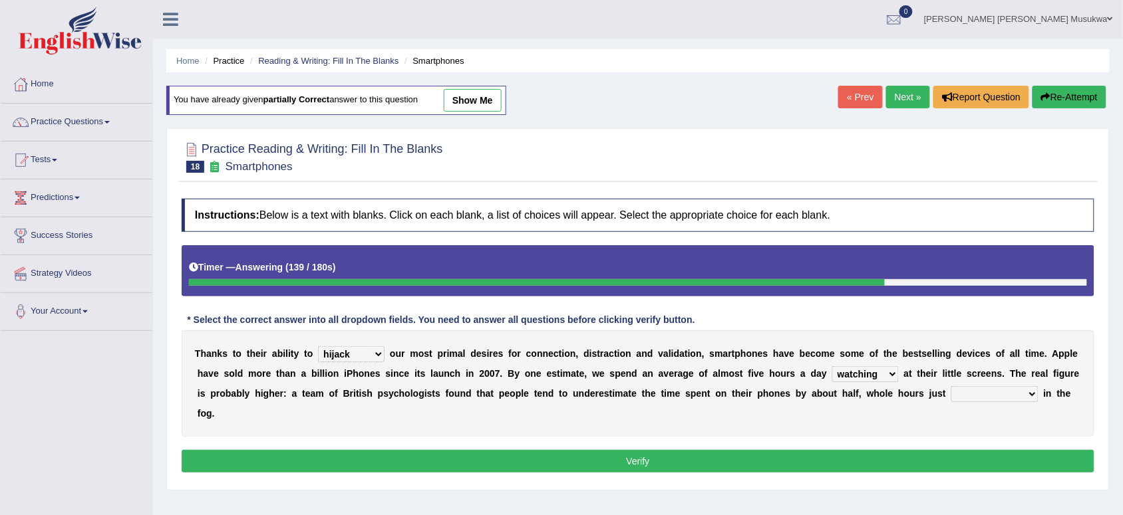
select select "evaporating"
click at [951, 388] on select "has evaporated evaporating evaporate evaporates" at bounding box center [994, 394] width 87 height 16
click at [643, 457] on button "Verify" at bounding box center [638, 461] width 913 height 23
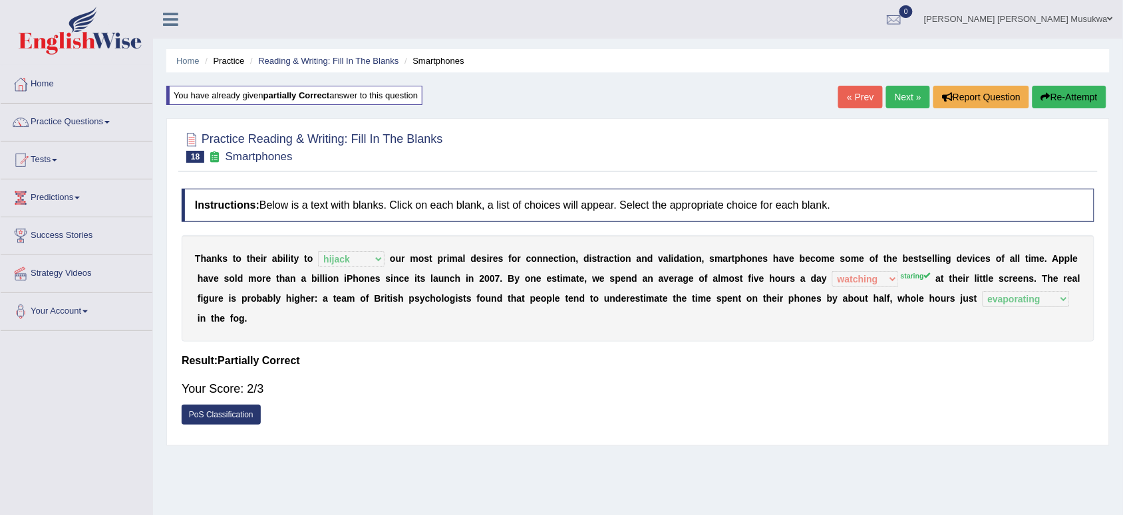
click at [1072, 92] on button "Re-Attempt" at bounding box center [1069, 97] width 74 height 23
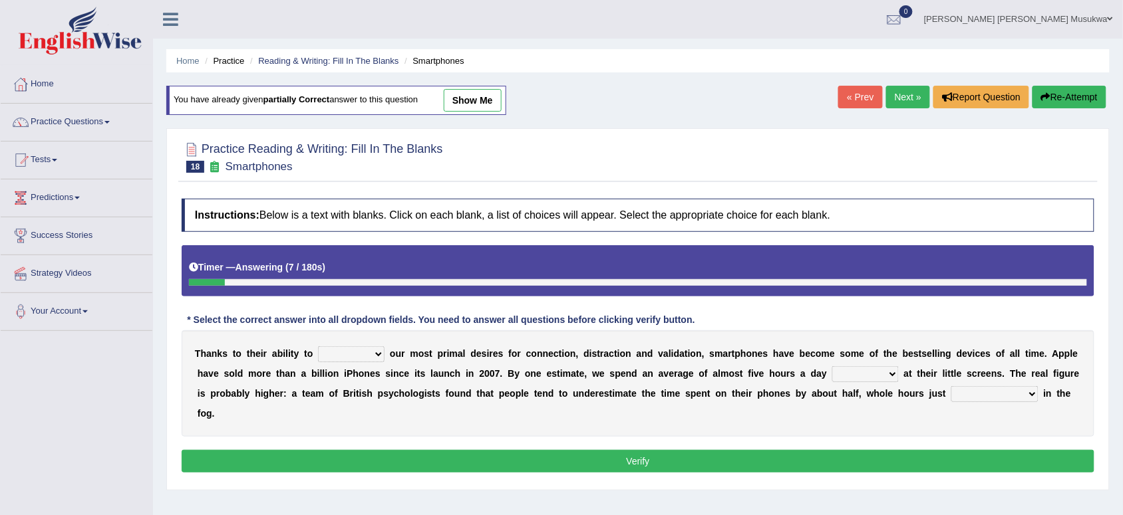
click at [374, 353] on select "hijack describe sharpen conserve" at bounding box center [351, 355] width 67 height 16
select select "hijack"
click at [318, 348] on select "hijack describe sharpen conserve" at bounding box center [351, 355] width 67 height 16
click at [893, 374] on select "watching waggling snoring staring" at bounding box center [865, 374] width 67 height 16
select select "staring"
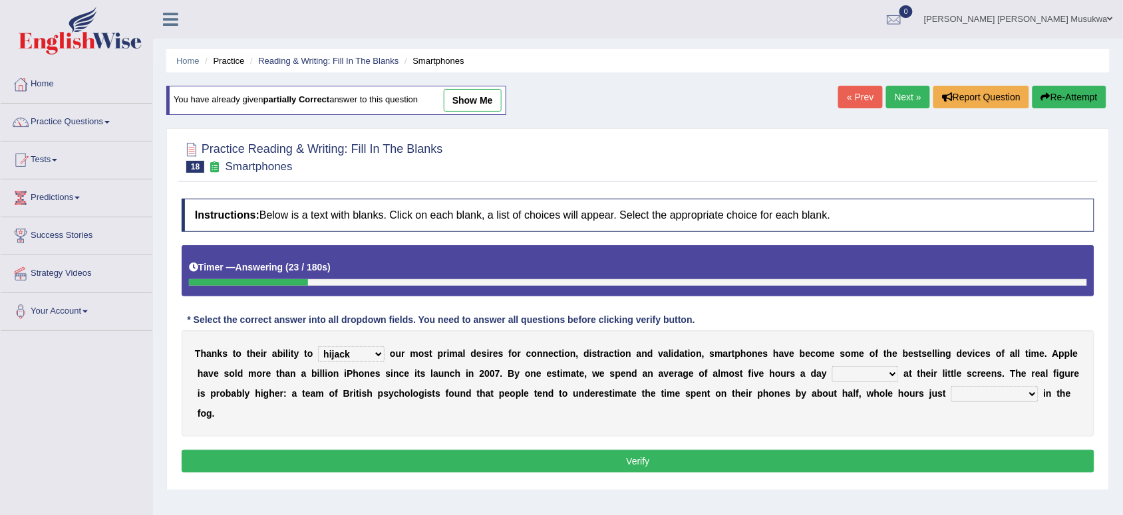
click at [832, 368] on select "watching waggling snoring staring" at bounding box center [865, 374] width 67 height 16
click at [1032, 397] on select "has evaporated evaporating evaporate evaporates" at bounding box center [994, 394] width 87 height 16
select select "evaporating"
click at [951, 388] on select "has evaporated evaporating evaporate evaporates" at bounding box center [994, 394] width 87 height 16
click at [654, 462] on button "Verify" at bounding box center [638, 461] width 913 height 23
